Goal: Information Seeking & Learning: Learn about a topic

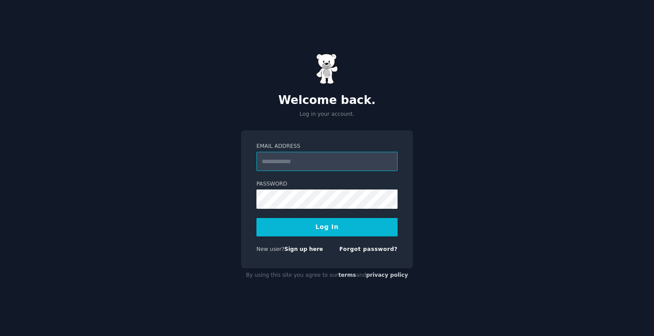
type input "**********"
click at [333, 224] on button "Log In" at bounding box center [326, 227] width 141 height 18
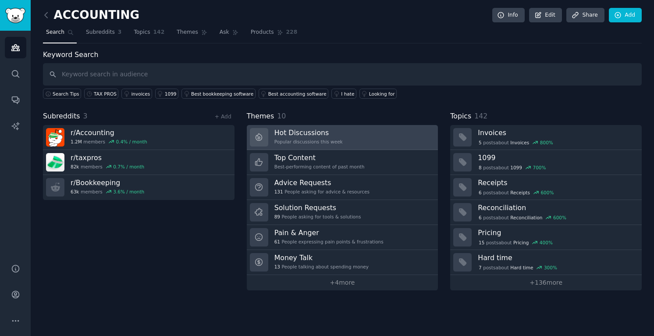
click at [316, 137] on div "Hot Discussions Popular discussions this week" at bounding box center [308, 137] width 68 height 18
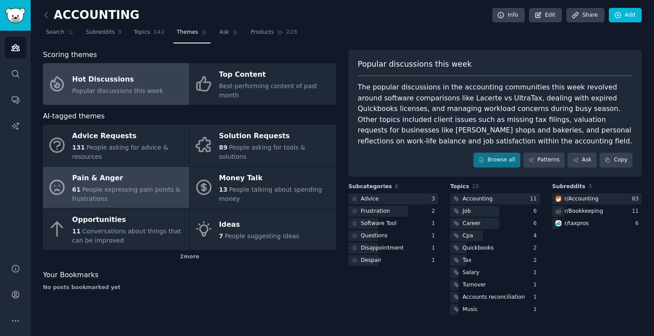
click at [128, 186] on span "People expressing pain points & frustrations" at bounding box center [126, 194] width 108 height 16
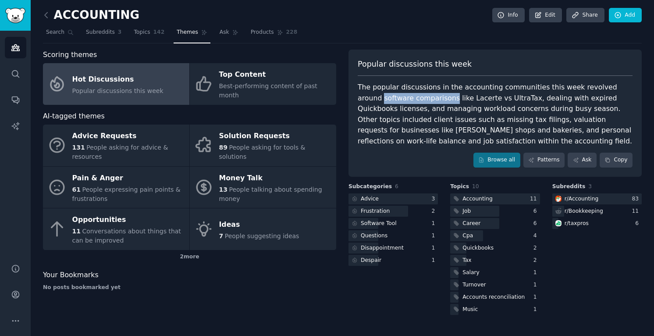
drag, startPoint x: 355, startPoint y: 96, endPoint x: 424, endPoint y: 98, distance: 68.4
click at [424, 98] on div "Popular discussions this week The popular discussions in the accounting communi…" at bounding box center [494, 113] width 293 height 127
copy div "software comparisons"
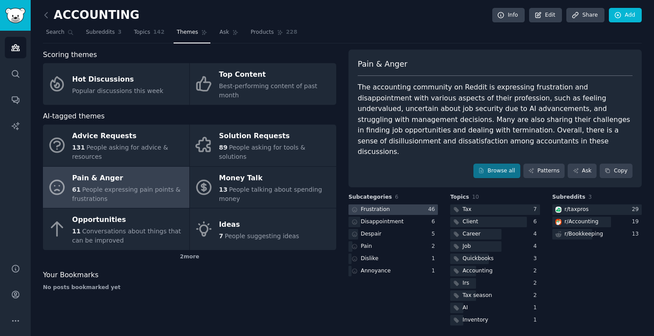
click at [380, 206] on div "Frustration" at bounding box center [375, 210] width 29 height 8
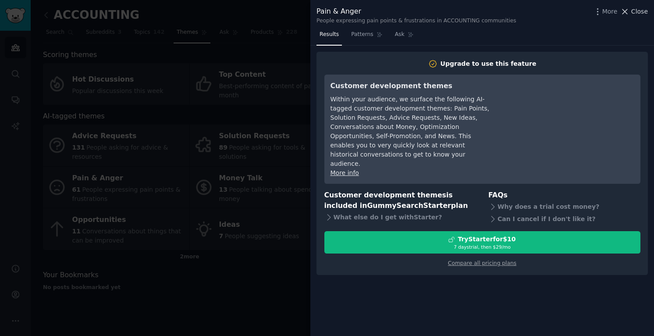
click at [629, 12] on icon at bounding box center [624, 11] width 9 height 9
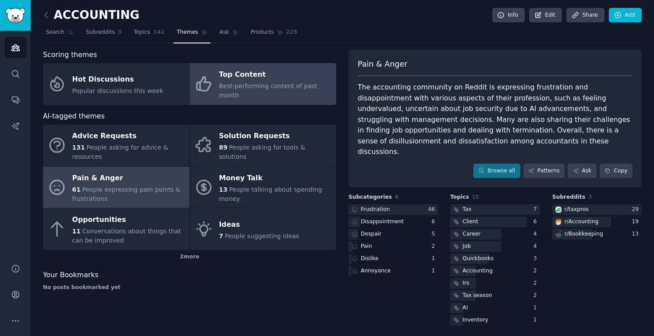
click at [226, 78] on div "Top Content" at bounding box center [275, 75] width 113 height 14
